Goal: Navigation & Orientation: Understand site structure

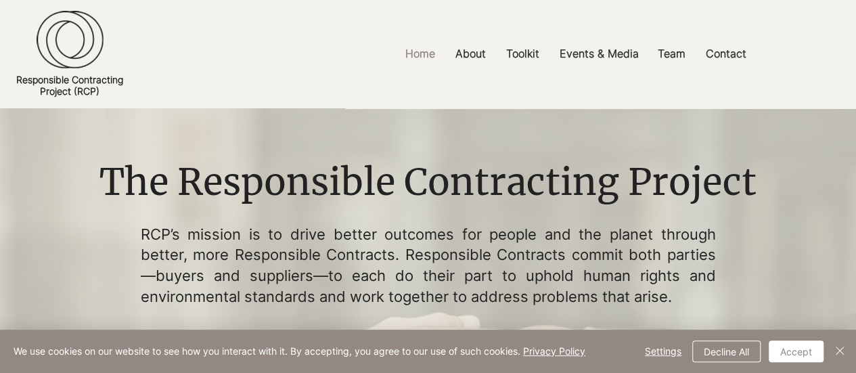
click at [367, 164] on h1 "The Responsible Contracting Project" at bounding box center [427, 182] width 676 height 51
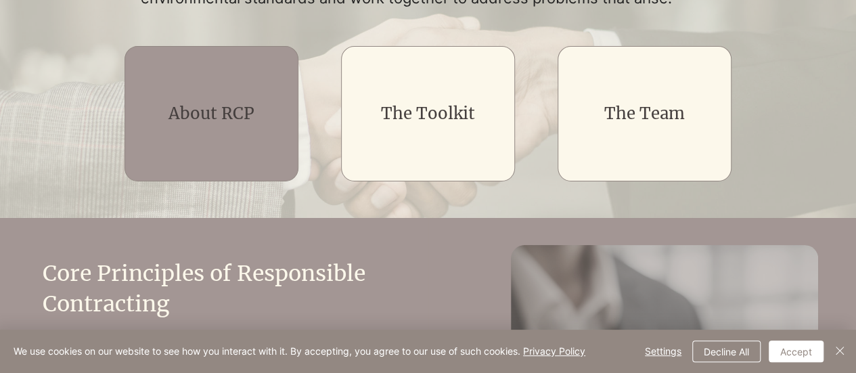
scroll to position [271, 0]
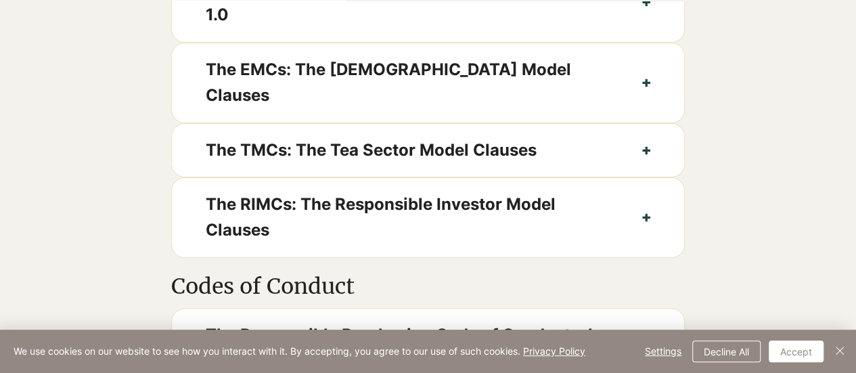
scroll to position [948, 0]
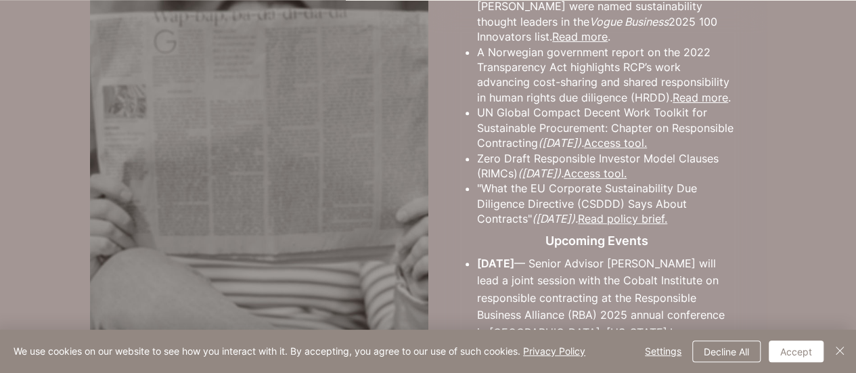
scroll to position [2761, 0]
